Goal: Information Seeking & Learning: Learn about a topic

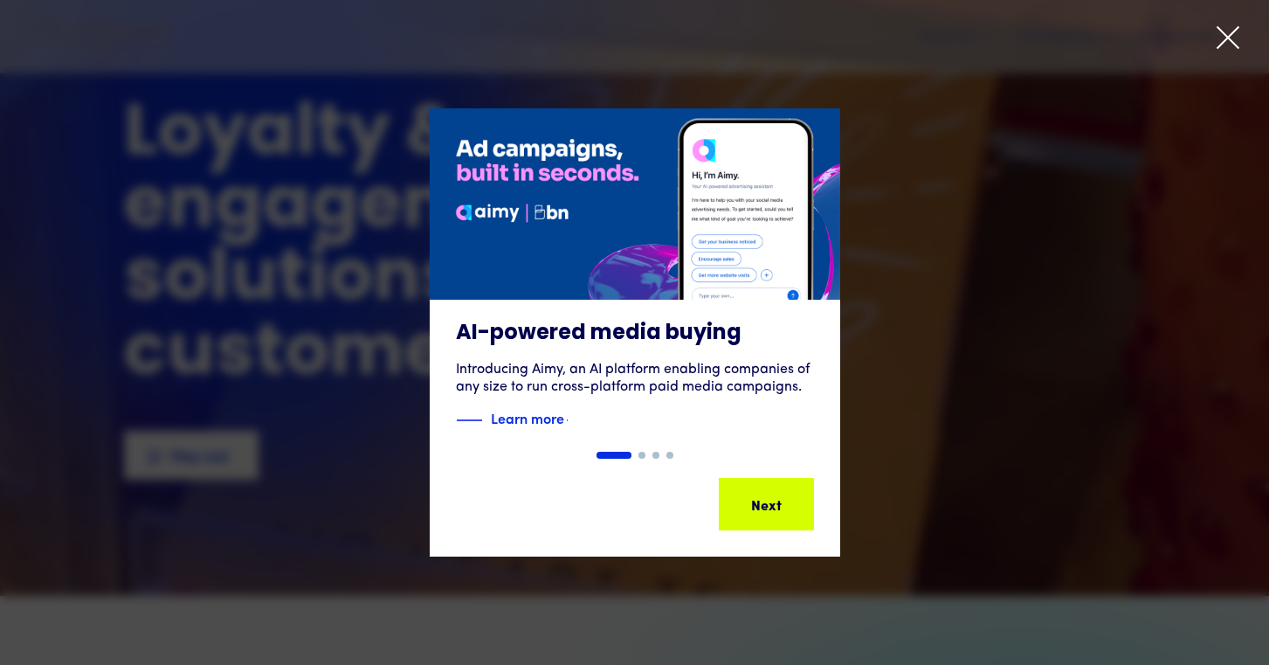
click at [808, 506] on div "Next" at bounding box center [823, 504] width 31 height 21
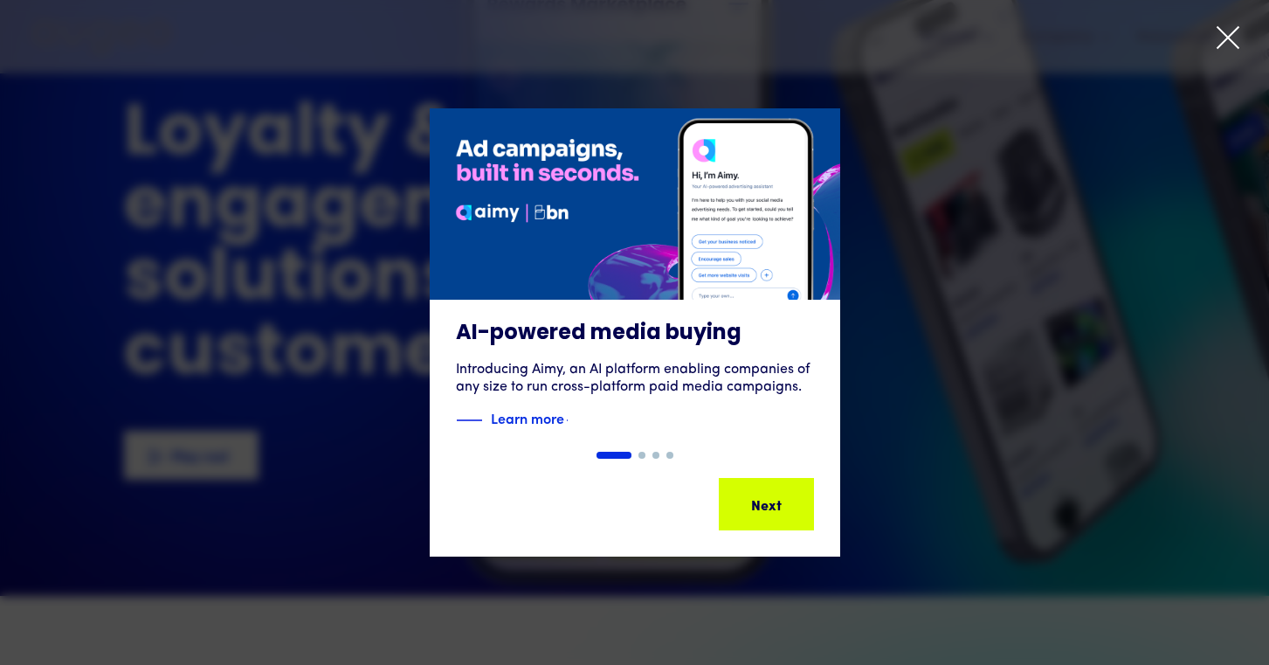
click at [818, 505] on div "Next" at bounding box center [833, 504] width 31 height 21
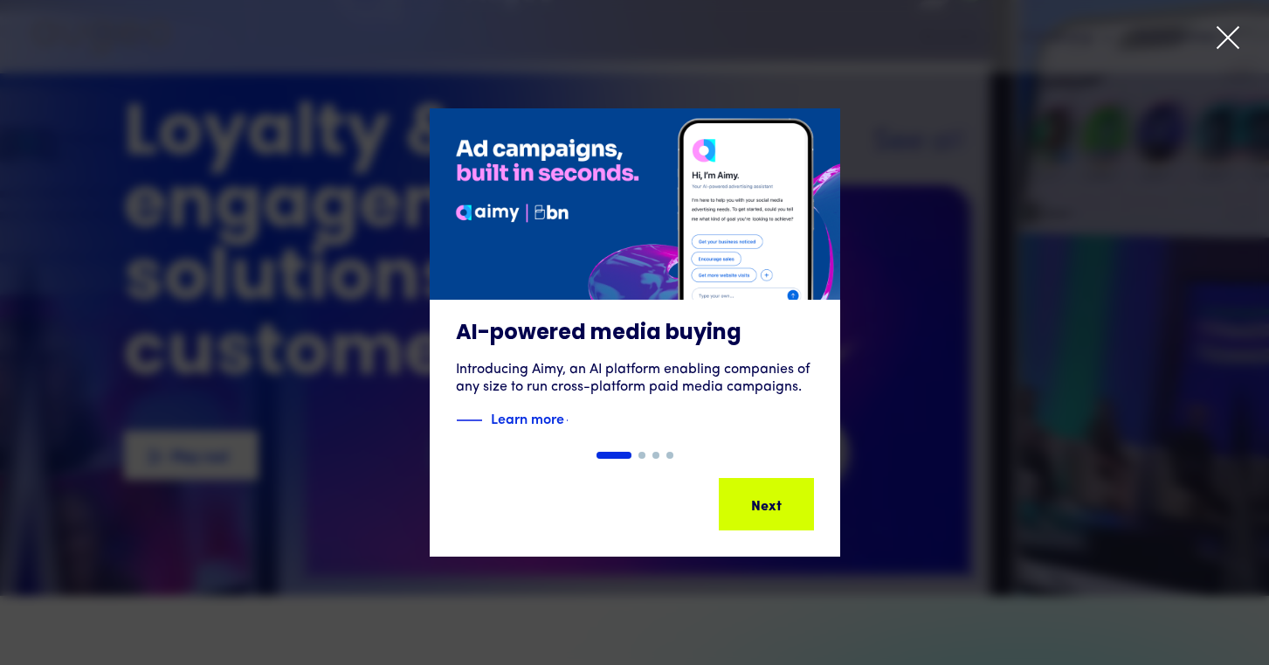
click at [778, 501] on div "Next" at bounding box center [793, 504] width 31 height 21
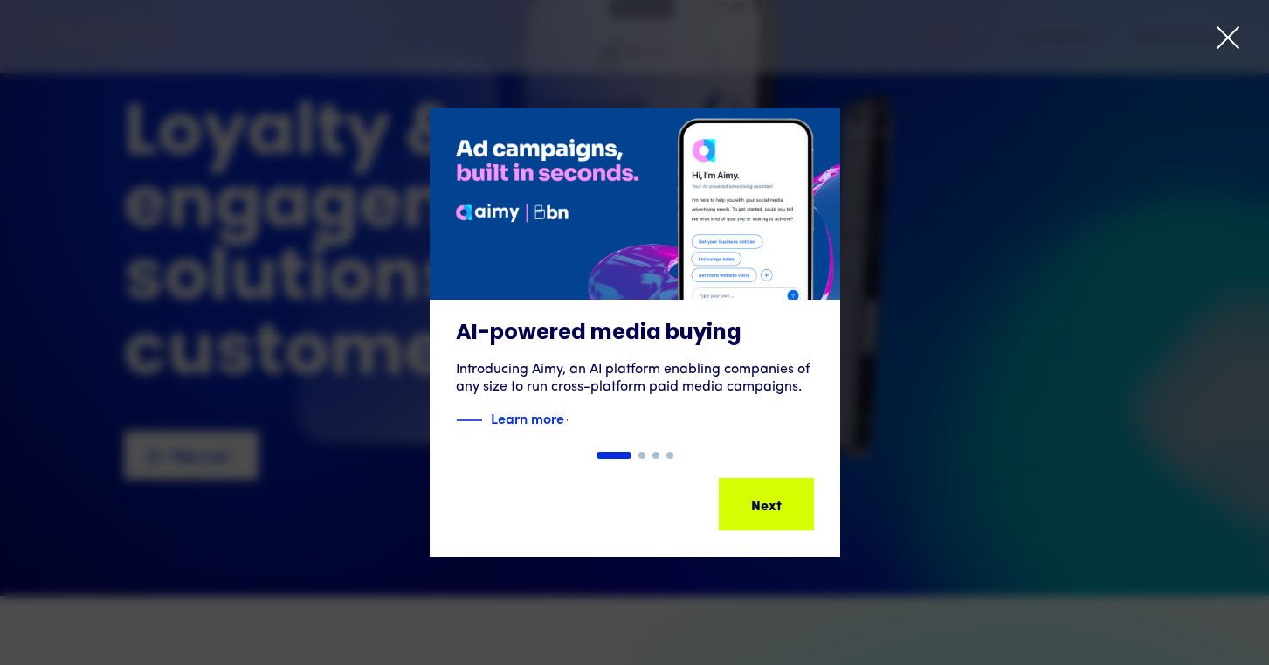
click at [769, 500] on div "Next" at bounding box center [784, 504] width 31 height 21
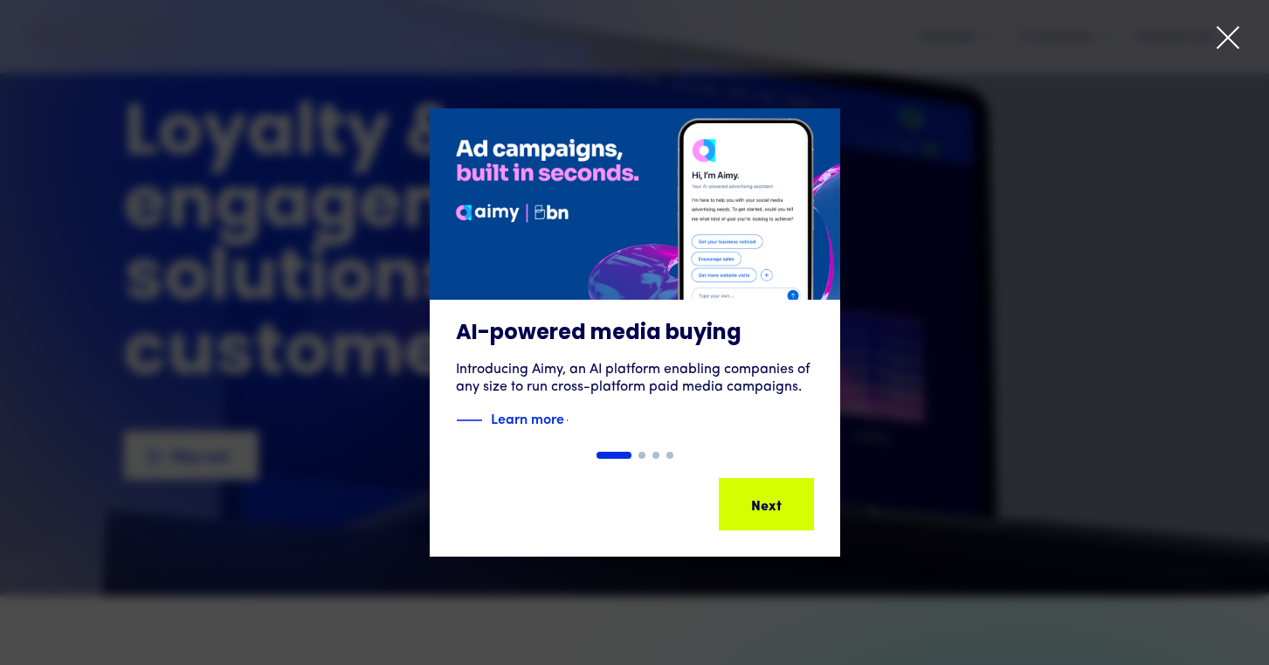
click at [758, 497] on div "AI-powered media buying Introducing Aimy, an AI platform enabling companies of …" at bounding box center [634, 332] width 1269 height 448
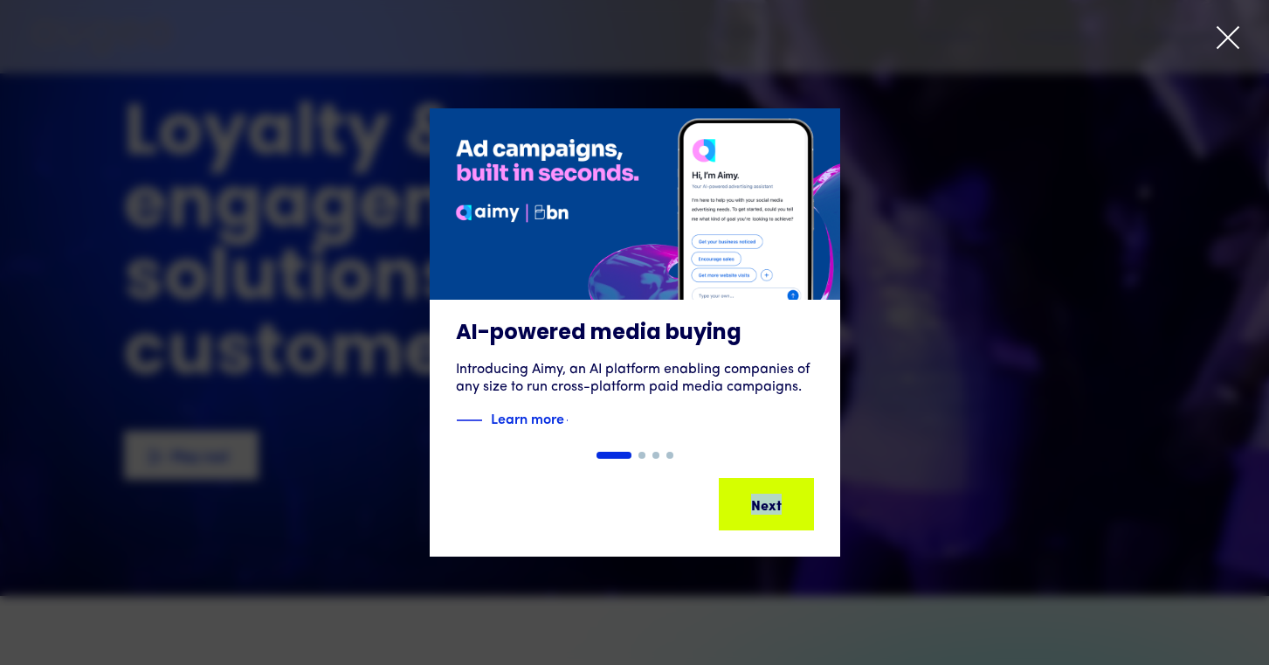
type textarea "****"
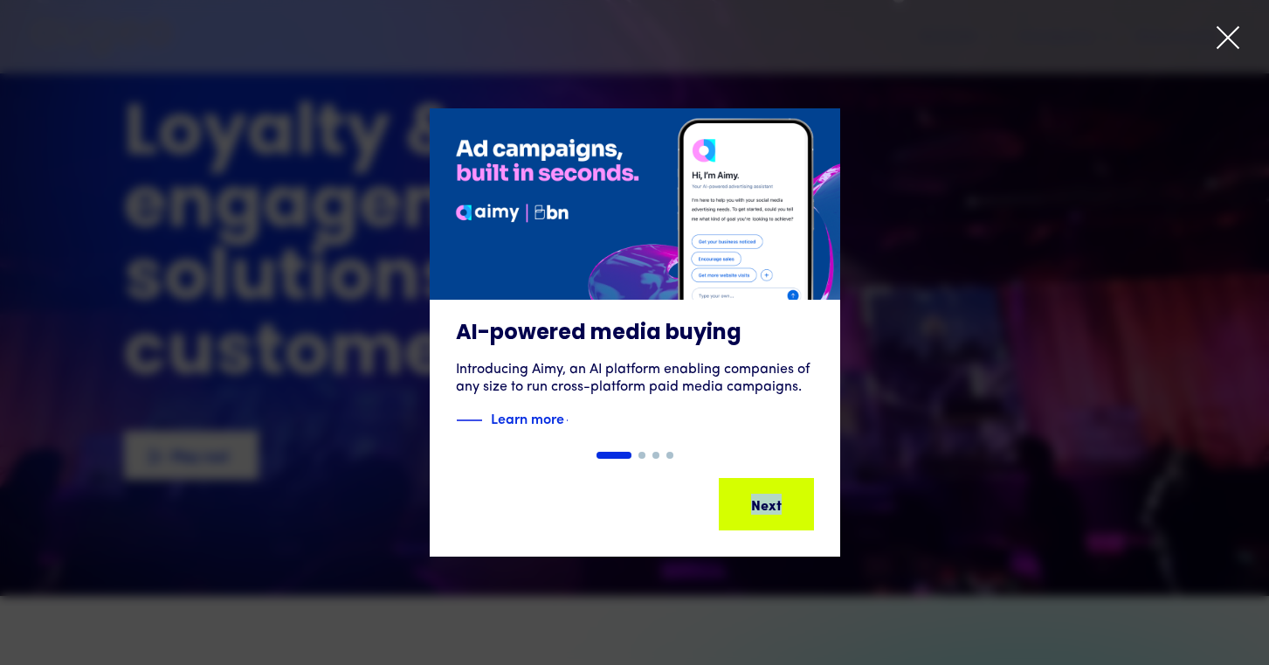
click at [756, 496] on div "Slide 1 of 4. AI-powered media buying Introducing Aimy, an AI platform enabling…" at bounding box center [634, 332] width 1269 height 448
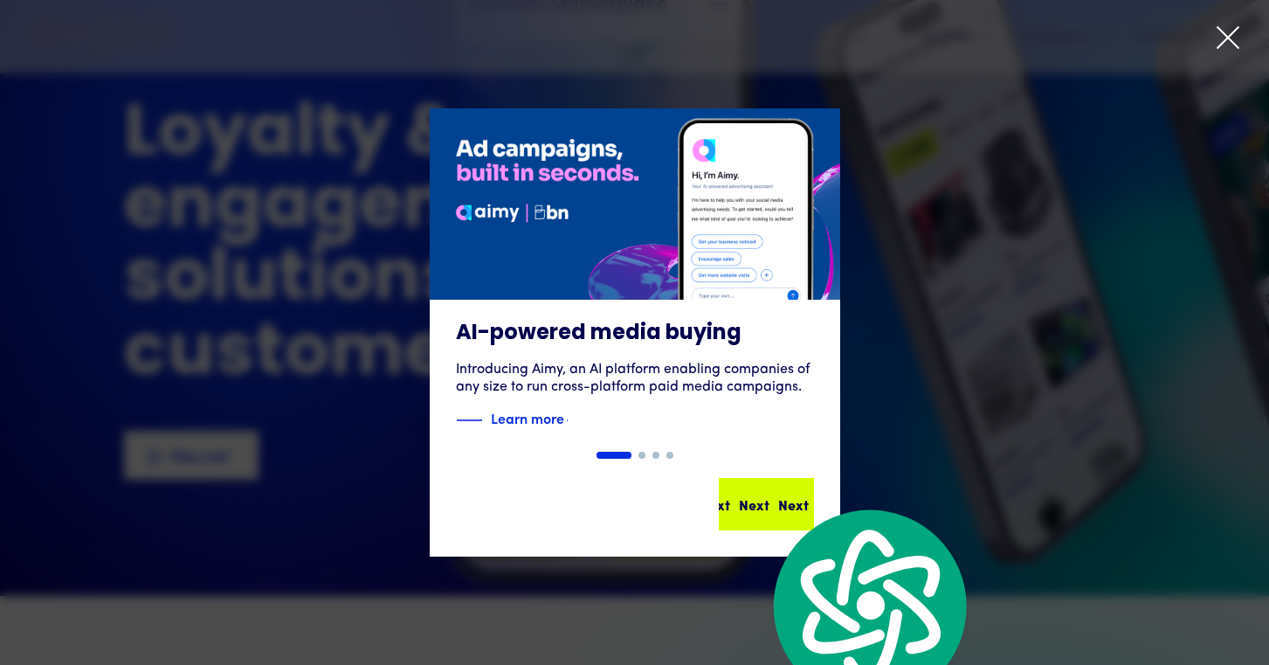
click at [752, 507] on div "Next Next Next Next" at bounding box center [773, 504] width 157 height 21
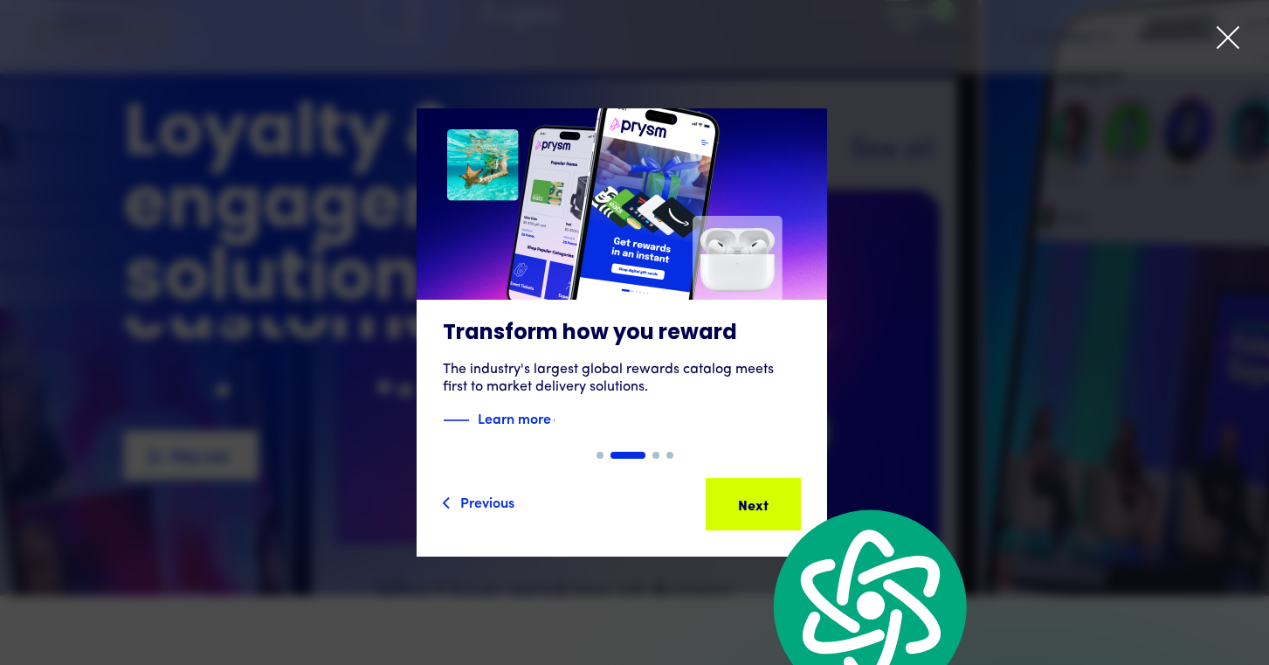
click at [746, 500] on div "Slide 2 of 4. AI-powered media buying Introducing Aimy, an AI platform enabling…" at bounding box center [634, 332] width 1269 height 448
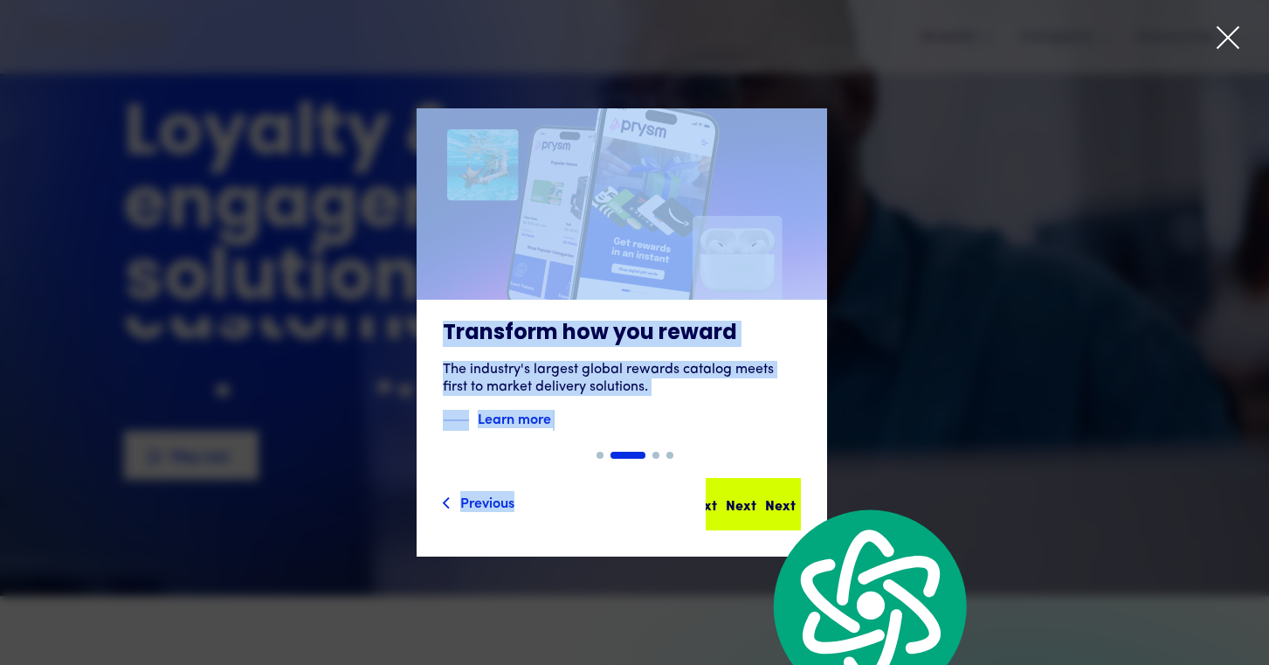
click at [745, 500] on div "Next" at bounding box center [729, 504] width 31 height 21
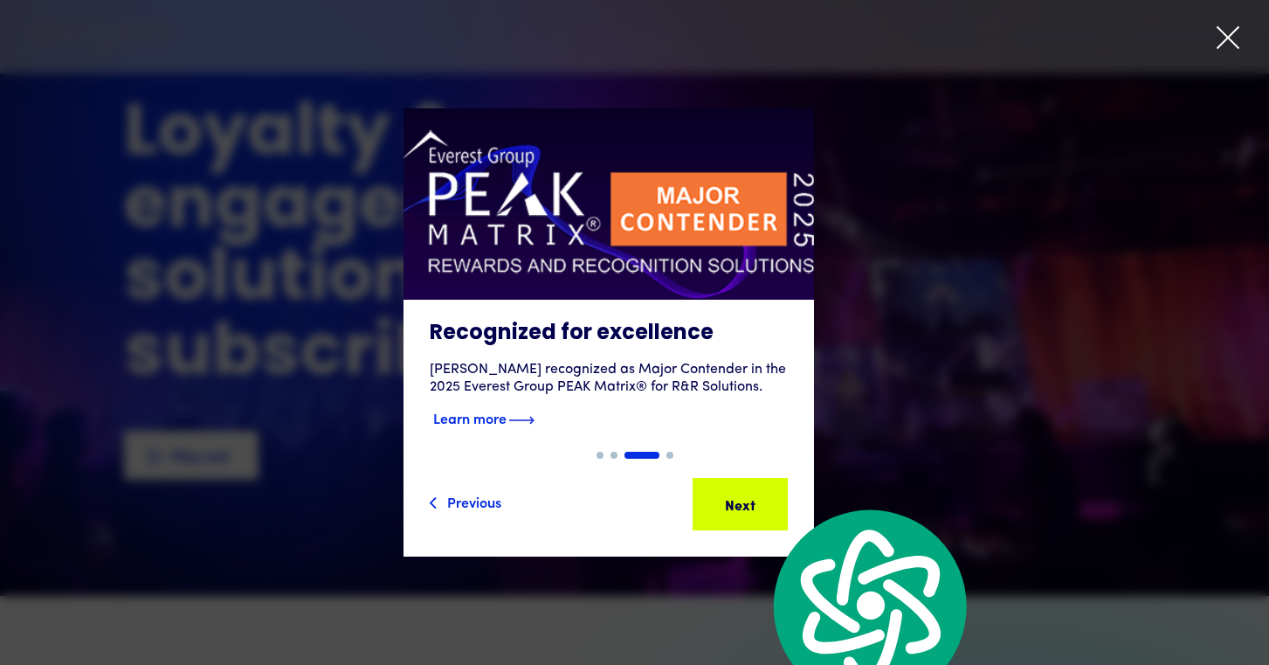
drag, startPoint x: 745, startPoint y: 500, endPoint x: 848, endPoint y: 383, distance: 156.0
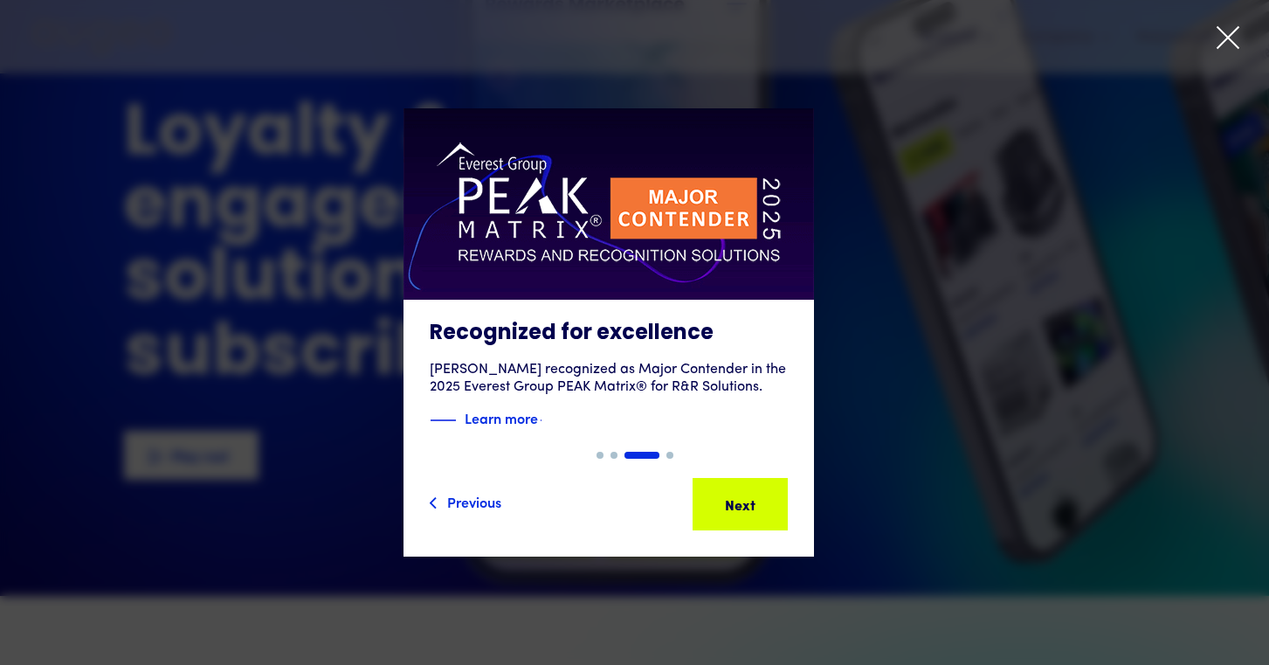
drag, startPoint x: 1218, startPoint y: 24, endPoint x: 1220, endPoint y: 38, distance: 14.1
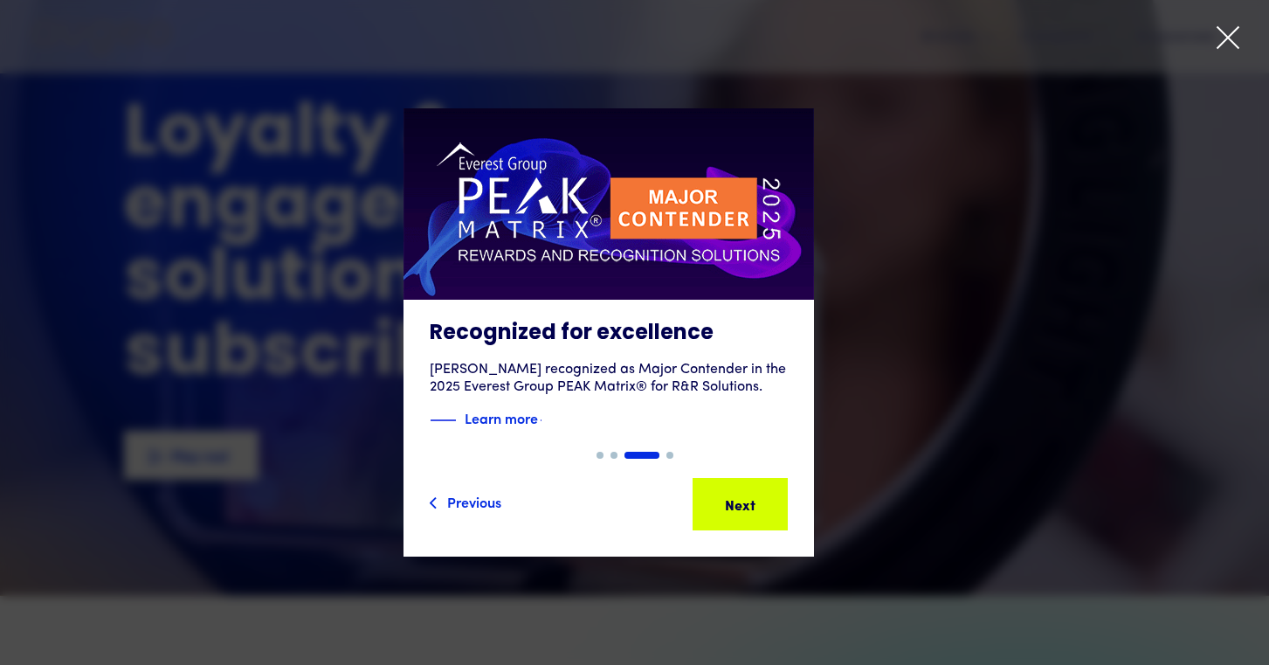
click at [1219, 25] on icon at bounding box center [1228, 37] width 26 height 26
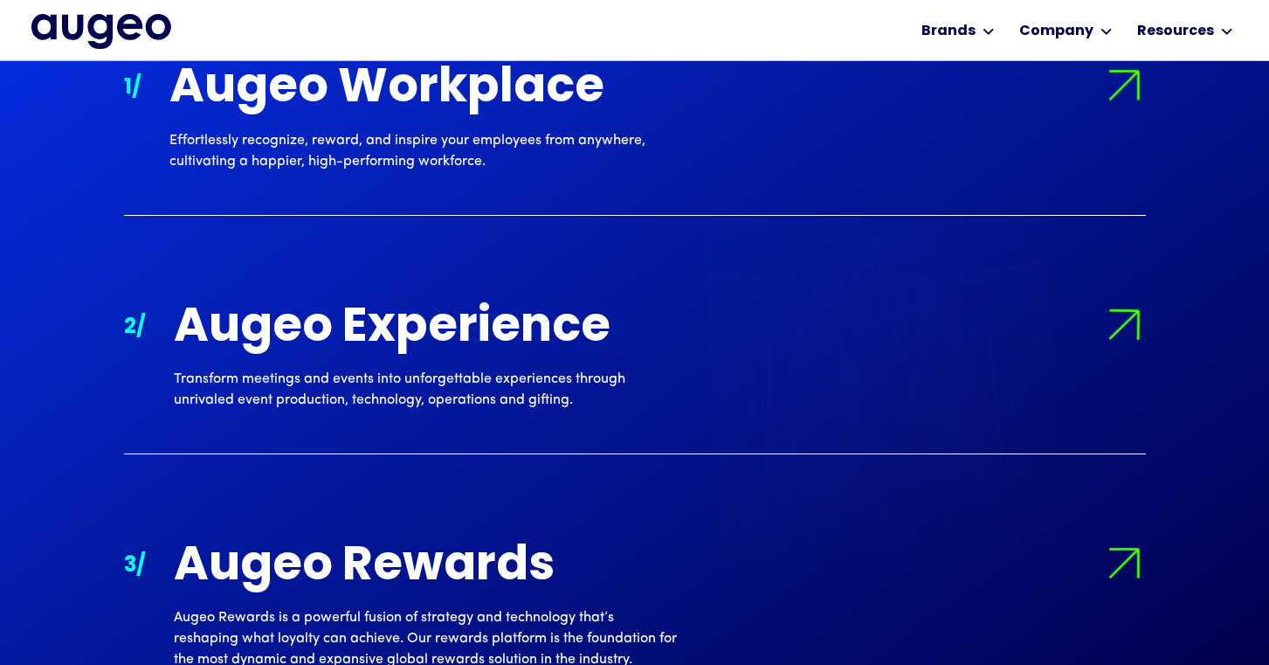
scroll to position [1677, 0]
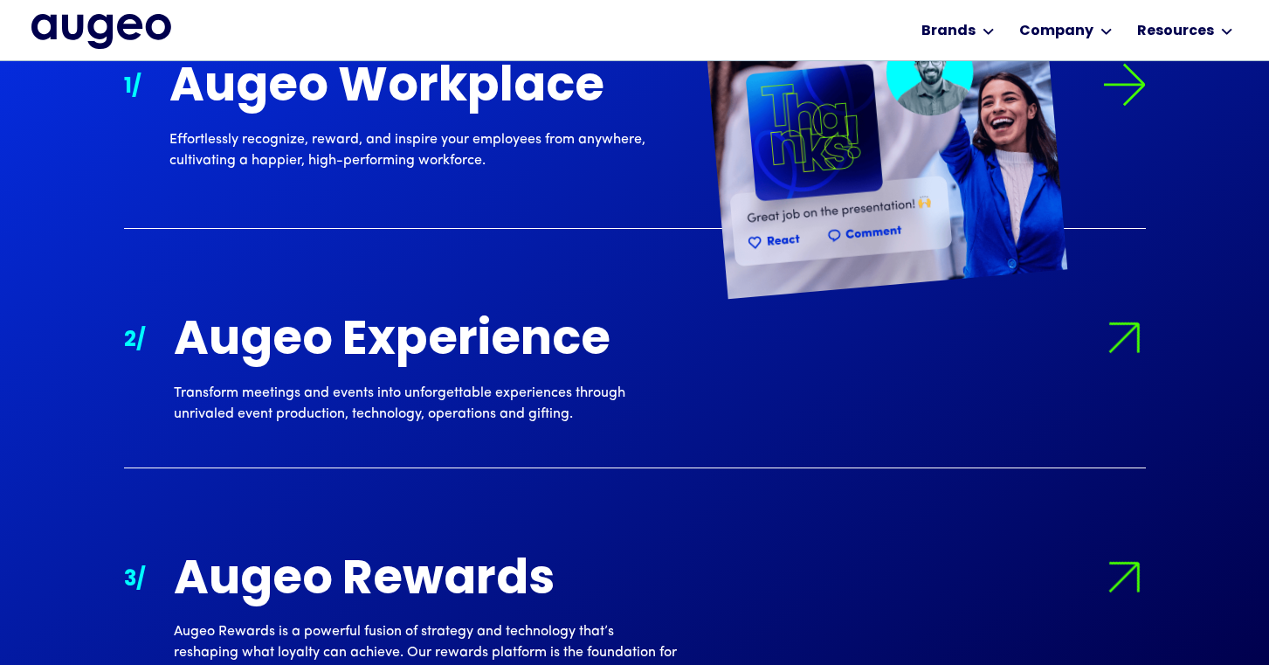
click at [494, 100] on div "Augeo Workplace" at bounding box center [420, 89] width 503 height 52
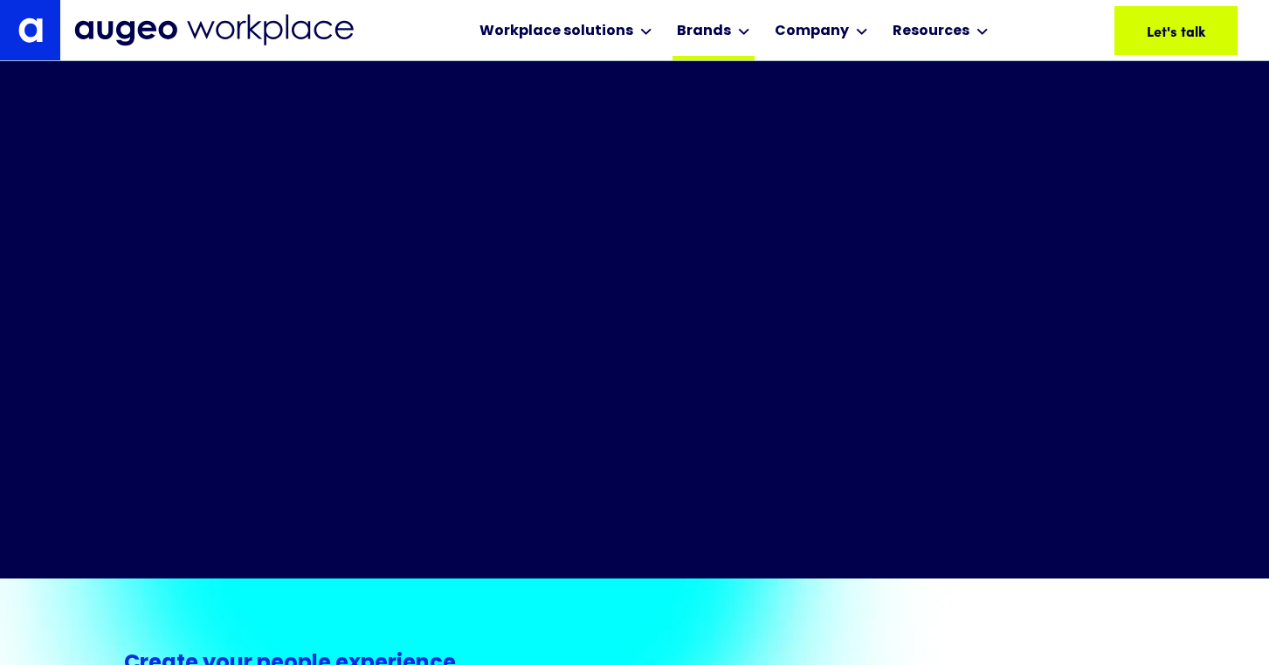
scroll to position [671, 0]
